Goal: Transaction & Acquisition: Purchase product/service

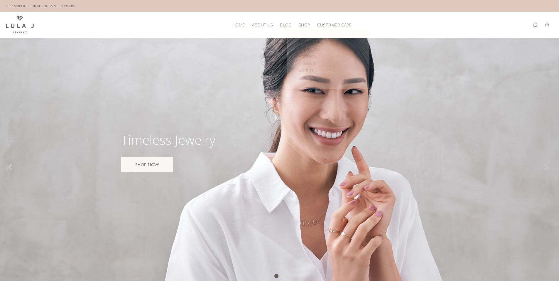
click at [304, 24] on span "SHOP" at bounding box center [304, 25] width 11 height 4
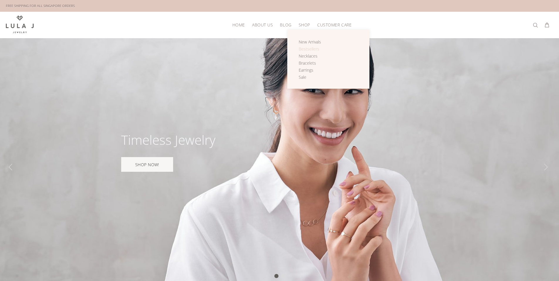
click at [307, 48] on span "Bestsellers" at bounding box center [309, 49] width 21 height 6
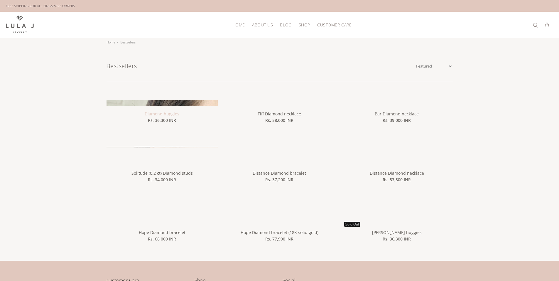
click at [169, 116] on link "Diamond huggies" at bounding box center [162, 114] width 35 height 6
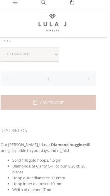
scroll to position [201, 0]
